Goal: Task Accomplishment & Management: Manage account settings

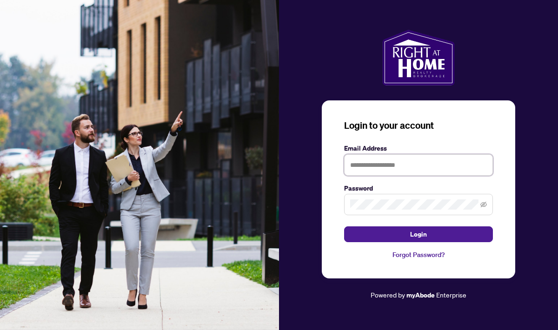
click at [402, 165] on input "text" at bounding box center [418, 164] width 149 height 21
type input "**********"
click at [344, 226] on button "Login" at bounding box center [418, 234] width 149 height 16
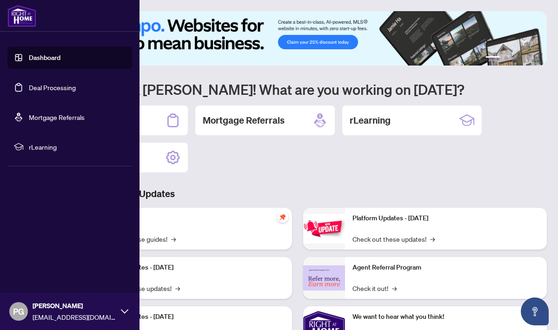
click at [50, 86] on link "Deal Processing" at bounding box center [52, 87] width 47 height 8
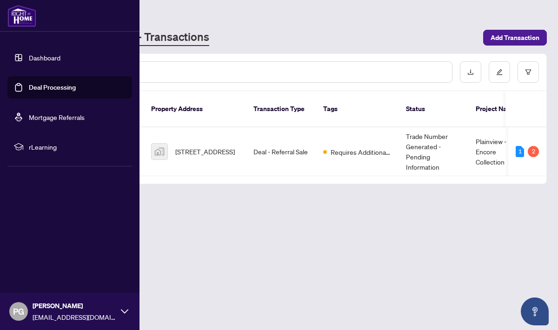
click at [128, 311] on div "PG [PERSON_NAME] [EMAIL_ADDRESS][DOMAIN_NAME]" at bounding box center [69, 311] width 139 height 37
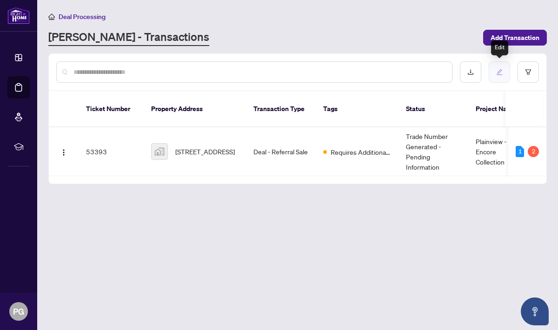
click at [503, 74] on button "button" at bounding box center [498, 71] width 21 height 21
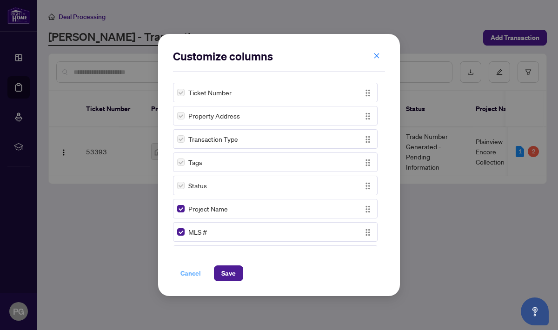
click at [194, 270] on span "Cancel" at bounding box center [190, 273] width 20 height 15
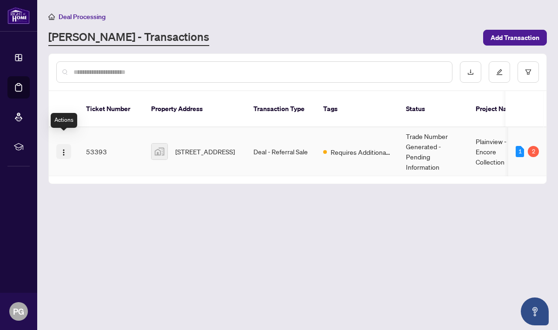
click at [61, 149] on img "button" at bounding box center [63, 152] width 7 height 7
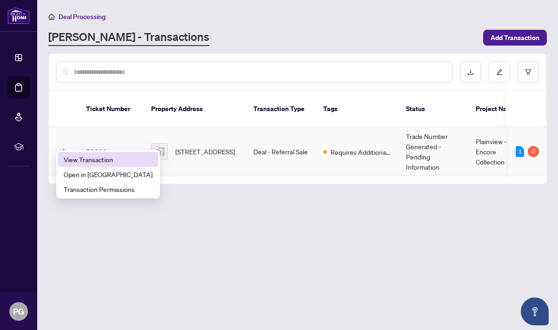
click at [94, 161] on span "View Transaction" at bounding box center [108, 159] width 89 height 10
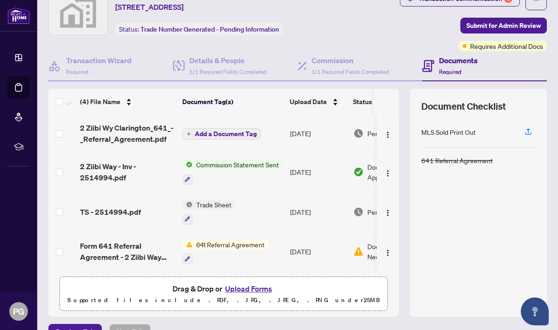
scroll to position [59, 0]
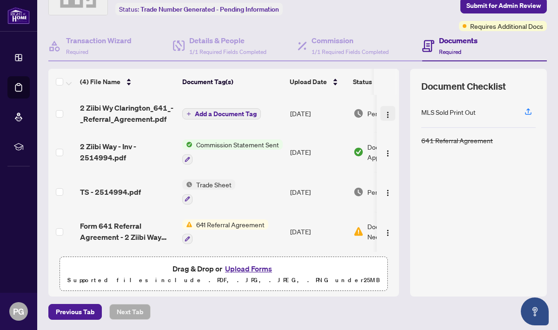
click at [386, 114] on img "button" at bounding box center [387, 114] width 7 height 7
click at [477, 201] on div "MLS Sold Print Out 641 Referral Agreement" at bounding box center [478, 191] width 114 height 189
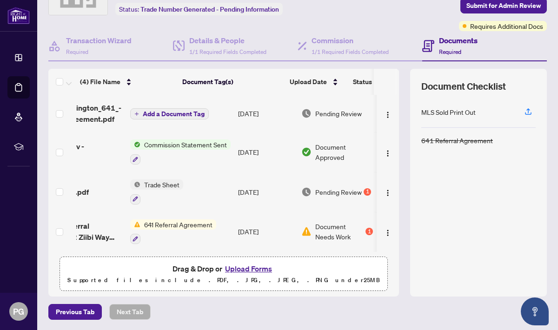
scroll to position [0, 54]
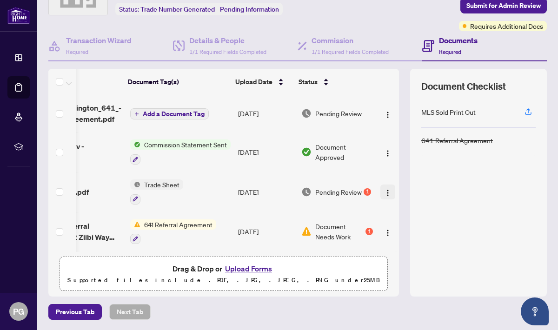
click at [385, 191] on img "button" at bounding box center [387, 192] width 7 height 7
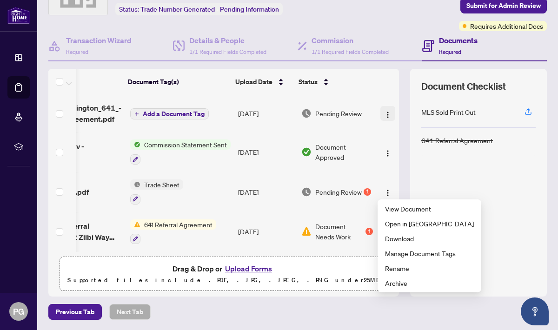
click at [383, 118] on button "button" at bounding box center [387, 113] width 15 height 15
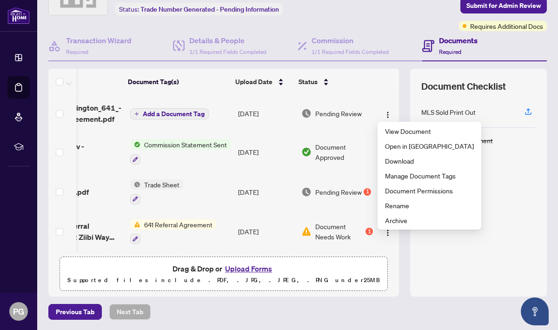
click at [173, 113] on span "Add a Document Tag" at bounding box center [174, 114] width 62 height 7
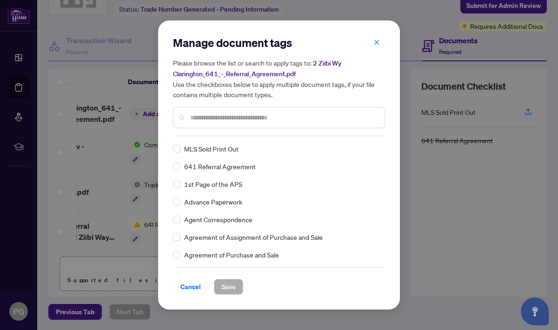
click at [207, 130] on div "Manage document tags Please browse the list or search to apply tags to: 2 Ziibi…" at bounding box center [279, 85] width 212 height 101
click at [204, 116] on input "text" at bounding box center [283, 117] width 187 height 10
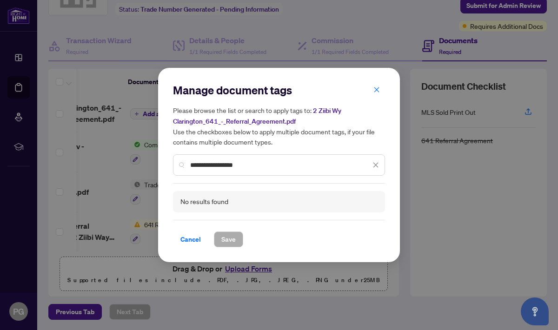
drag, startPoint x: 211, startPoint y: 163, endPoint x: 100, endPoint y: 167, distance: 110.7
click at [100, 167] on div "**********" at bounding box center [279, 165] width 558 height 330
click at [214, 170] on div "**********" at bounding box center [279, 164] width 212 height 21
click at [215, 161] on input "**********" at bounding box center [280, 165] width 180 height 10
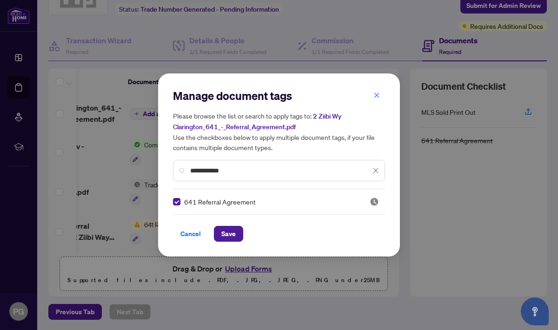
click at [230, 172] on input "**********" at bounding box center [280, 170] width 180 height 10
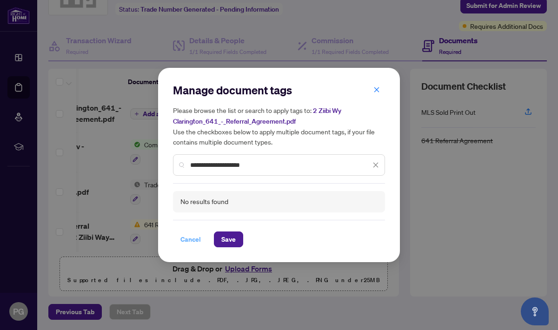
type input "**********"
click at [188, 238] on span "Cancel" at bounding box center [190, 239] width 20 height 15
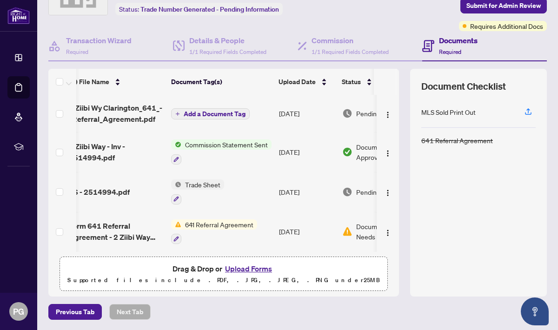
scroll to position [0, 0]
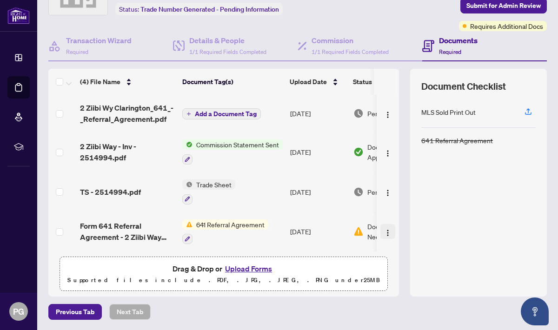
click at [384, 231] on img "button" at bounding box center [387, 232] width 7 height 7
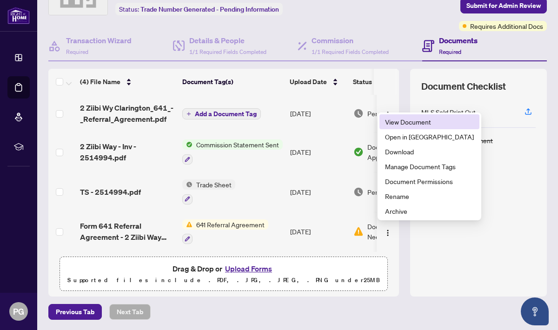
click at [427, 125] on span "View Document" at bounding box center [429, 122] width 89 height 10
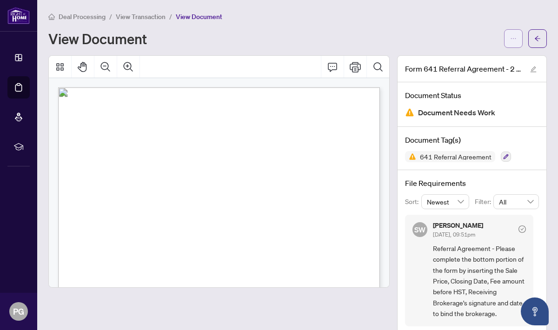
click at [514, 40] on icon "ellipsis" at bounding box center [513, 38] width 7 height 7
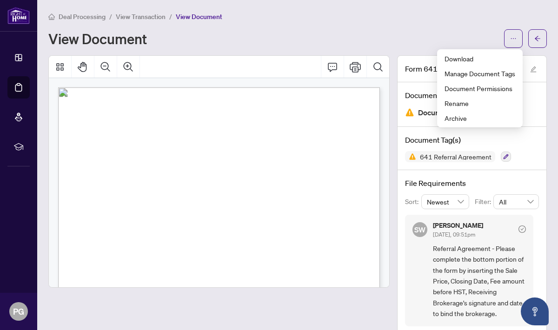
click at [459, 26] on div "Deal Processing / View Transaction / View Document View Document" at bounding box center [297, 29] width 498 height 37
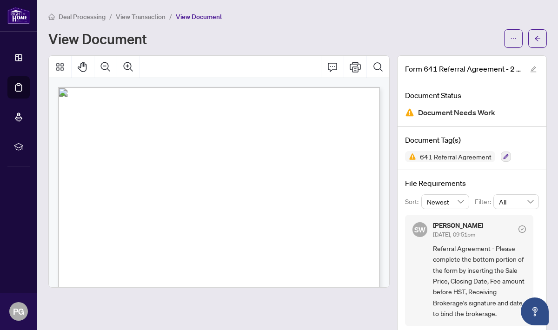
scroll to position [14, 0]
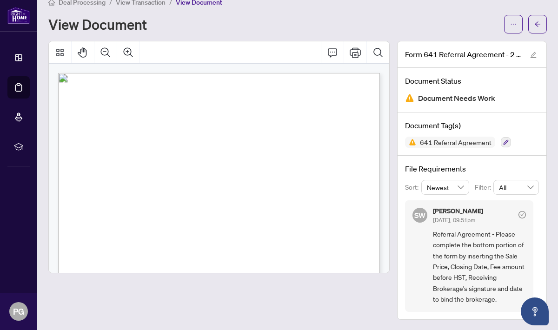
click at [522, 212] on icon "check-circle" at bounding box center [521, 214] width 7 height 7
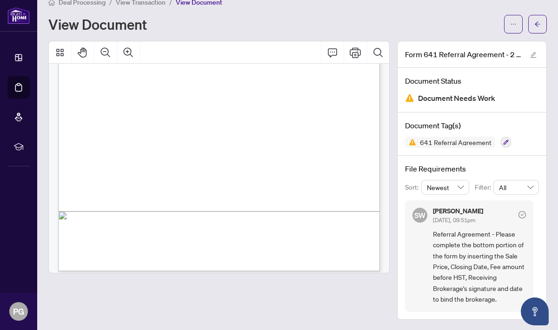
scroll to position [0, 0]
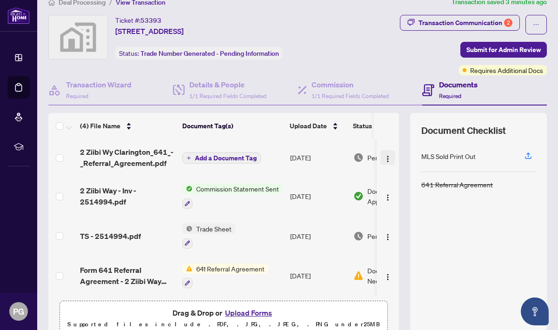
click at [384, 158] on img "button" at bounding box center [387, 158] width 7 height 7
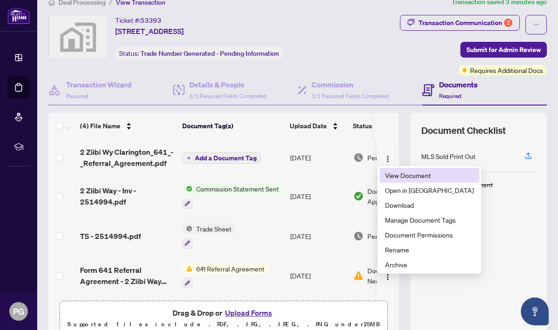
click at [398, 173] on span "View Document" at bounding box center [429, 175] width 89 height 10
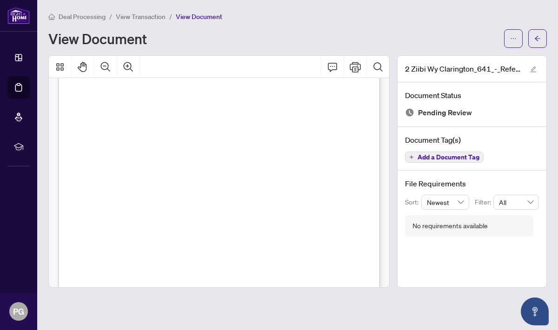
scroll to position [225, 0]
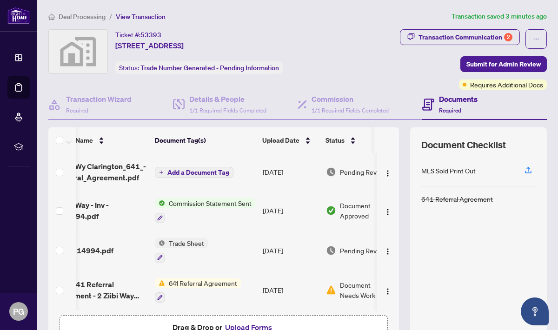
scroll to position [0, 54]
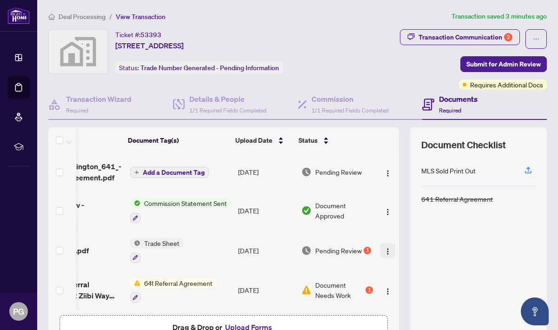
click at [384, 248] on img "button" at bounding box center [387, 251] width 7 height 7
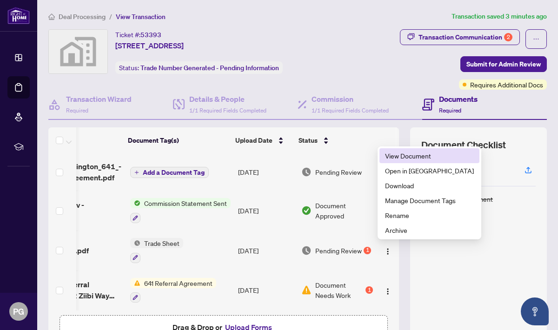
click at [408, 158] on span "View Document" at bounding box center [429, 156] width 89 height 10
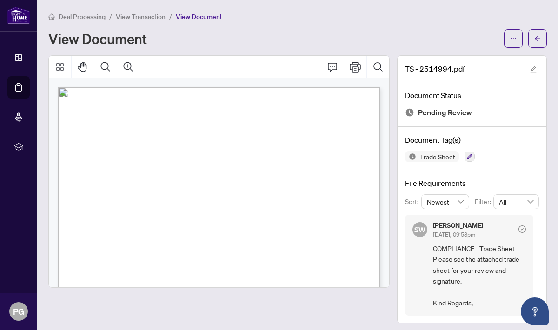
scroll to position [4, 0]
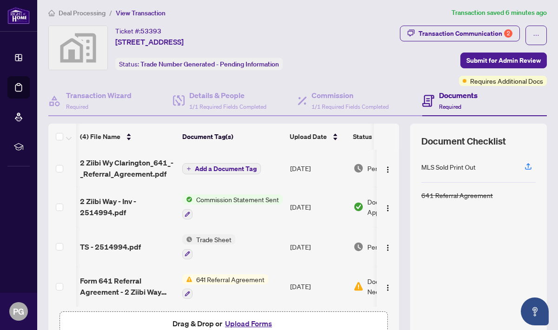
scroll to position [0, 54]
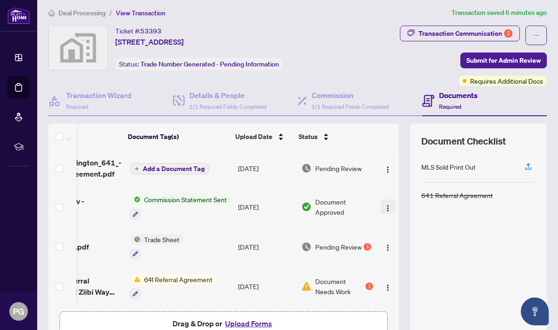
click at [384, 204] on img "button" at bounding box center [387, 207] width 7 height 7
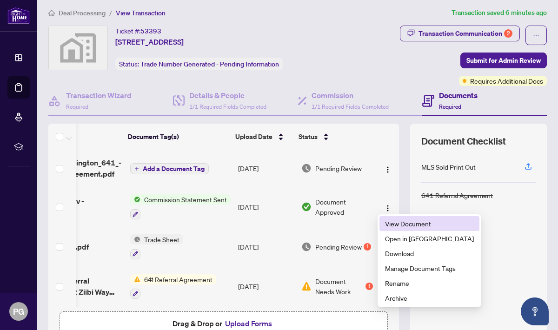
click at [404, 227] on span "View Document" at bounding box center [429, 223] width 89 height 10
